Goal: Task Accomplishment & Management: Use online tool/utility

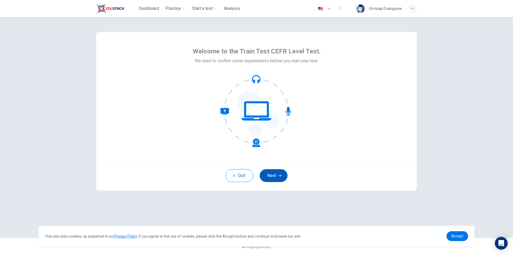
click at [279, 175] on icon "button" at bounding box center [279, 175] width 3 height 3
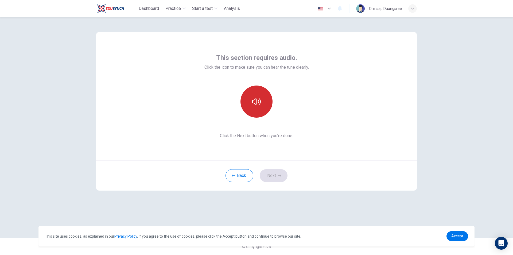
click at [258, 107] on button "button" at bounding box center [257, 102] width 32 height 32
click at [280, 175] on icon "button" at bounding box center [279, 175] width 3 height 3
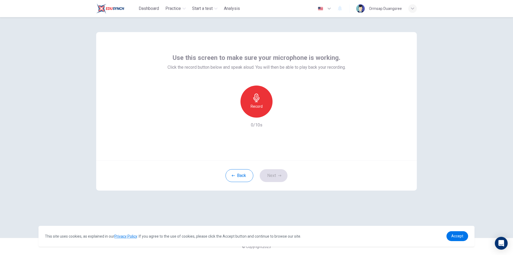
click at [256, 103] on h6 "Record" at bounding box center [257, 106] width 12 height 6
click at [281, 115] on icon "button" at bounding box center [280, 113] width 5 height 5
click at [281, 176] on icon "button" at bounding box center [279, 176] width 3 height 2
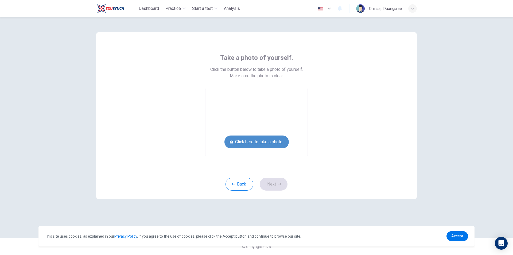
click at [255, 144] on button "Click here to take a photo" at bounding box center [256, 141] width 64 height 13
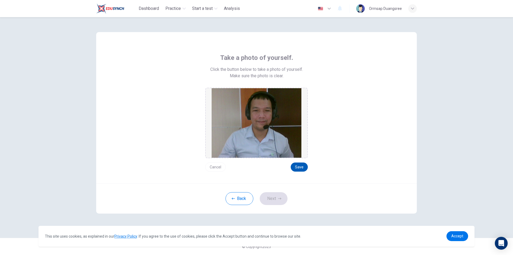
click at [302, 167] on button "Save" at bounding box center [299, 166] width 17 height 9
click at [300, 168] on button "Save" at bounding box center [299, 166] width 17 height 9
click at [301, 165] on button "Save" at bounding box center [299, 166] width 17 height 9
click at [300, 167] on button "Save" at bounding box center [299, 166] width 17 height 9
click at [299, 167] on button "Save" at bounding box center [299, 166] width 17 height 9
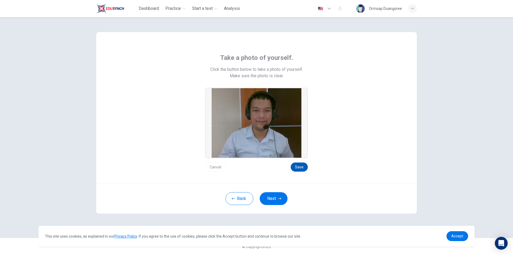
click at [299, 165] on button "Save" at bounding box center [299, 166] width 17 height 9
click at [280, 198] on icon "button" at bounding box center [279, 198] width 3 height 3
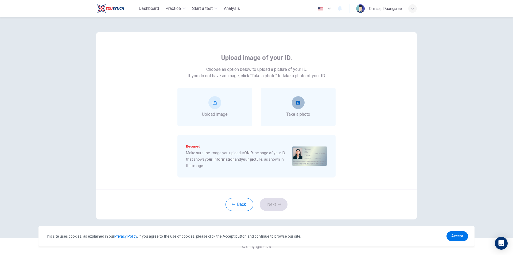
click at [300, 103] on icon "take photo" at bounding box center [298, 103] width 4 height 4
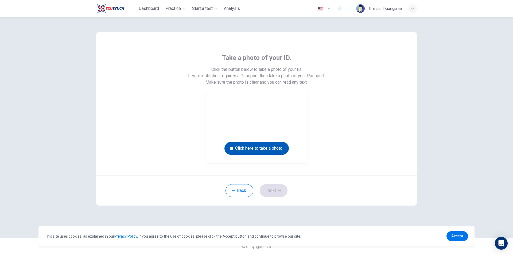
click at [267, 148] on button "Click here to take a photo" at bounding box center [256, 148] width 64 height 13
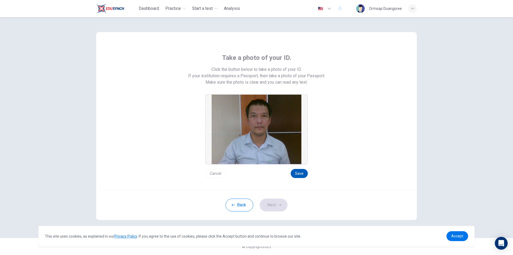
click at [304, 173] on button "Save" at bounding box center [299, 173] width 17 height 9
click at [301, 172] on button "Save" at bounding box center [299, 173] width 17 height 9
click at [277, 206] on button "Next" at bounding box center [274, 205] width 28 height 13
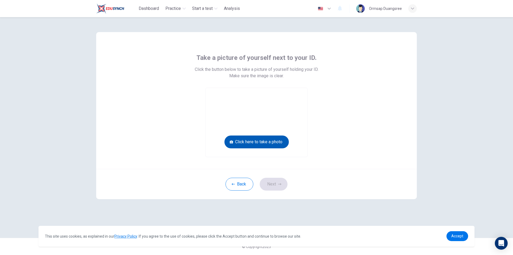
click at [254, 142] on button "Click here to take a photo" at bounding box center [256, 141] width 64 height 13
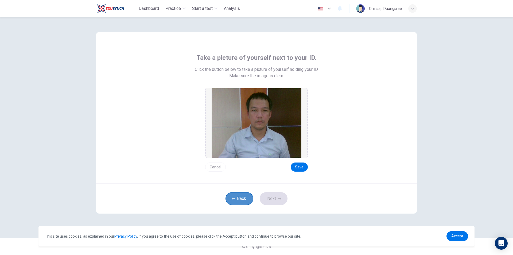
click at [242, 199] on button "Back" at bounding box center [240, 198] width 28 height 13
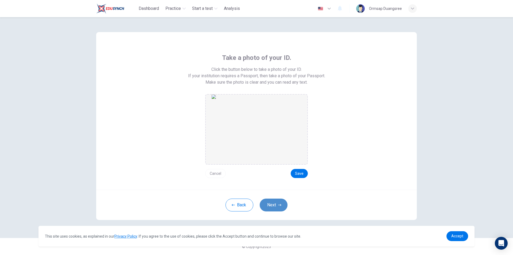
click at [279, 203] on button "Next" at bounding box center [274, 205] width 28 height 13
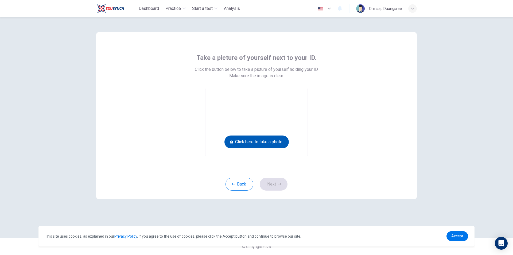
click at [273, 140] on button "Click here to take a photo" at bounding box center [256, 141] width 64 height 13
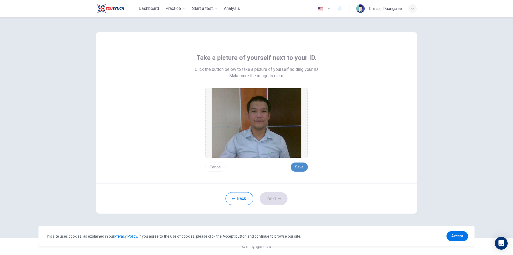
click at [305, 167] on button "Save" at bounding box center [299, 166] width 17 height 9
click at [276, 201] on button "Next" at bounding box center [274, 198] width 28 height 13
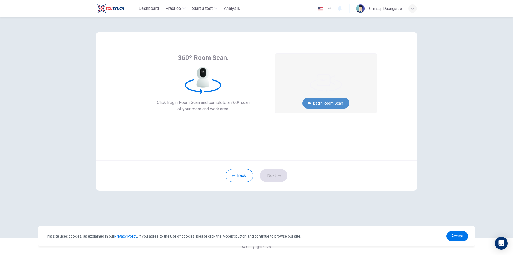
click at [326, 103] on button "Begin Room Scan" at bounding box center [326, 103] width 47 height 11
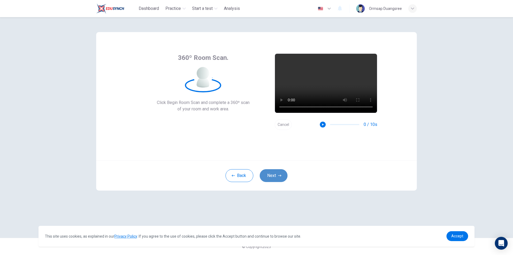
click at [276, 177] on button "Next" at bounding box center [274, 175] width 28 height 13
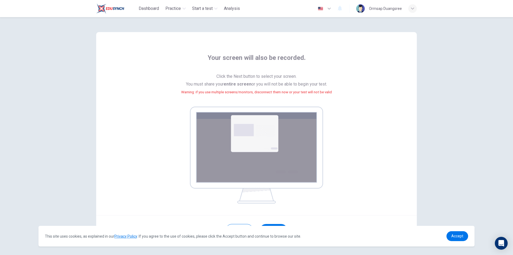
scroll to position [22, 0]
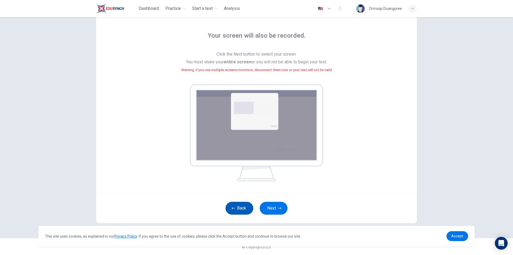
click at [243, 205] on button "Back" at bounding box center [240, 208] width 28 height 13
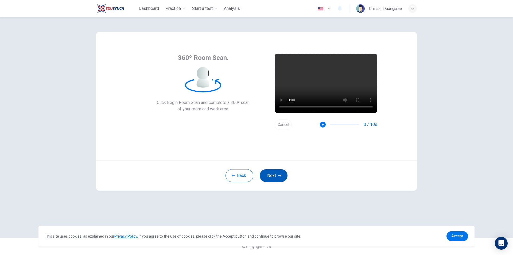
click at [280, 178] on button "Next" at bounding box center [274, 175] width 28 height 13
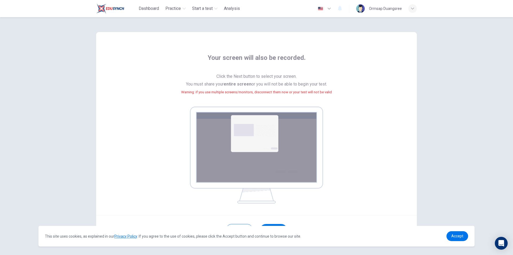
scroll to position [22, 0]
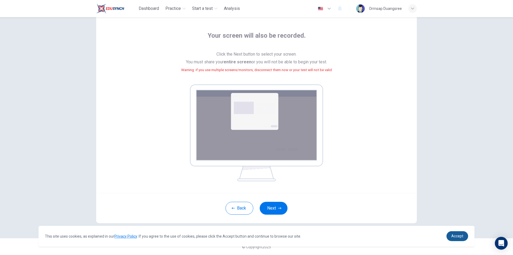
click at [461, 238] on link "Accept" at bounding box center [458, 236] width 22 height 10
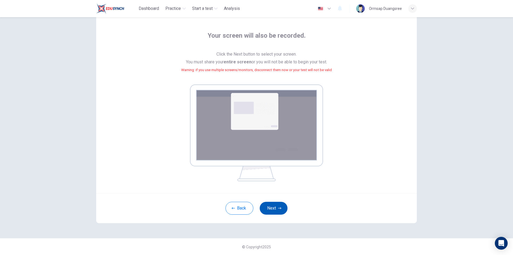
click at [279, 210] on button "Next" at bounding box center [274, 208] width 28 height 13
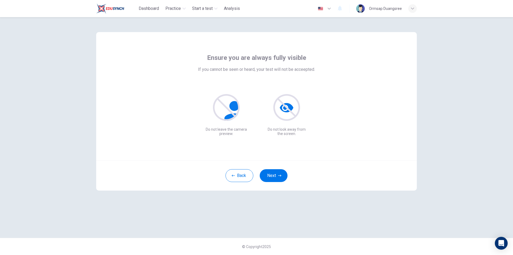
scroll to position [0, 0]
click at [269, 177] on button "Next" at bounding box center [274, 175] width 28 height 13
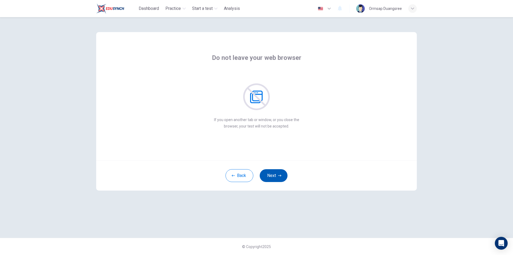
click at [279, 175] on icon "button" at bounding box center [279, 175] width 3 height 3
click at [277, 178] on button "Next" at bounding box center [274, 175] width 28 height 13
drag, startPoint x: 271, startPoint y: 177, endPoint x: 300, endPoint y: 152, distance: 37.9
click at [271, 177] on button "Next" at bounding box center [274, 175] width 28 height 13
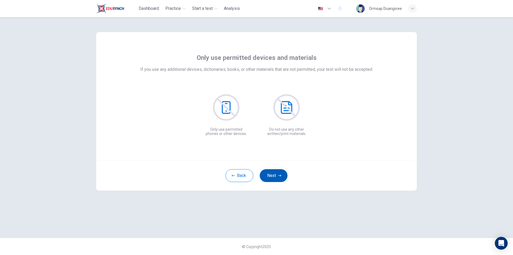
click at [276, 174] on button "Next" at bounding box center [274, 175] width 28 height 13
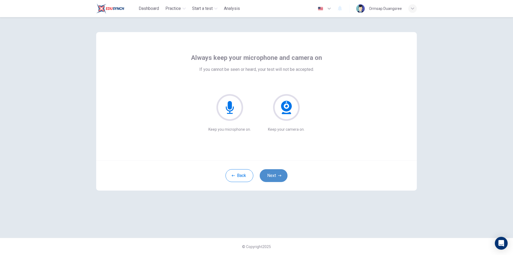
click at [276, 176] on button "Next" at bounding box center [274, 175] width 28 height 13
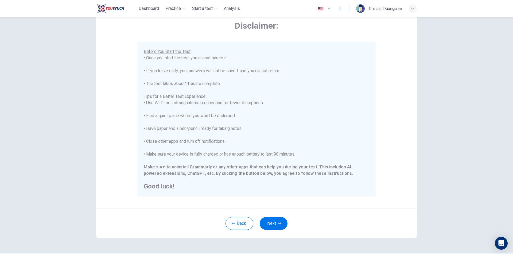
scroll to position [42, 0]
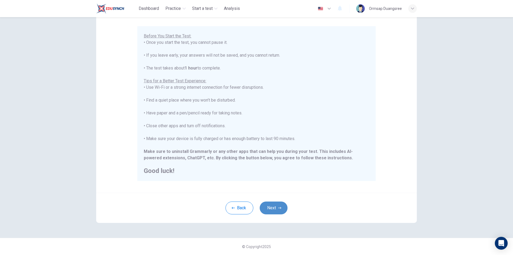
click at [280, 205] on button "Next" at bounding box center [274, 207] width 28 height 13
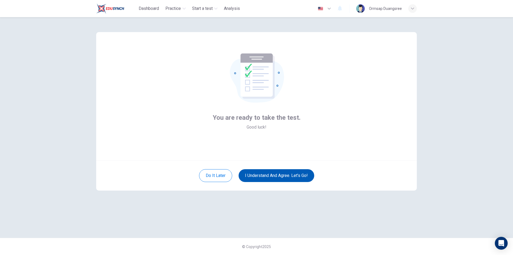
click at [294, 175] on button "I understand and agree. Let’s go!" at bounding box center [277, 175] width 76 height 13
